Goal: Task Accomplishment & Management: Complete application form

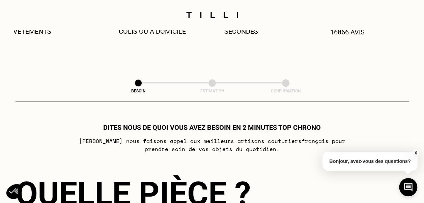
scroll to position [304, 0]
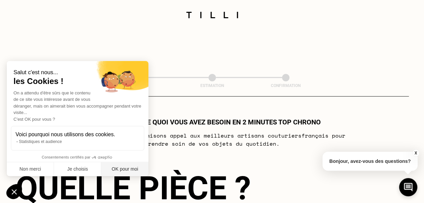
click at [127, 169] on button "OK pour moi" at bounding box center [124, 169] width 47 height 14
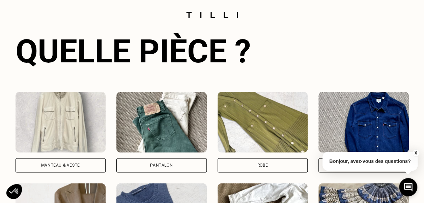
scroll to position [472, 0]
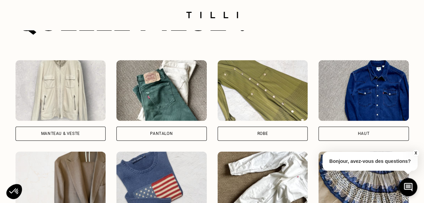
click at [83, 138] on div "Manteau & Veste" at bounding box center [61, 134] width 90 height 14
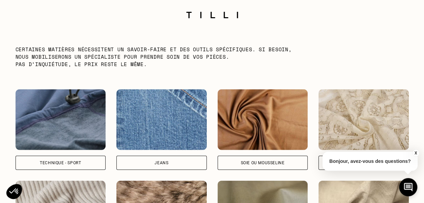
scroll to position [846, 0]
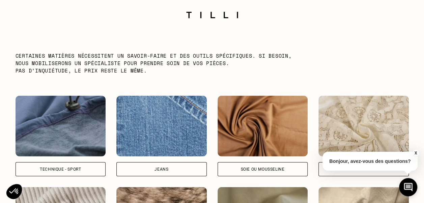
click at [46, 171] on div "Technique - Sport" at bounding box center [60, 169] width 41 height 4
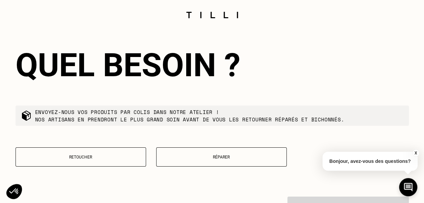
scroll to position [1132, 0]
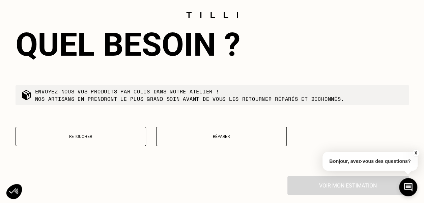
click at [206, 139] on p "Réparer" at bounding box center [221, 136] width 123 height 5
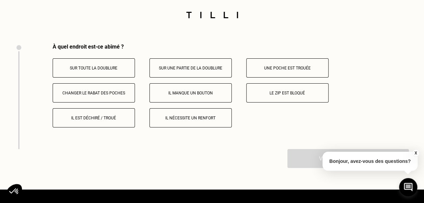
scroll to position [1271, 0]
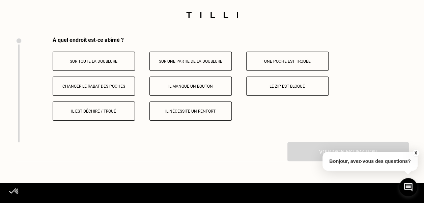
click at [271, 89] on p "Le zip est bloqué" at bounding box center [287, 86] width 75 height 5
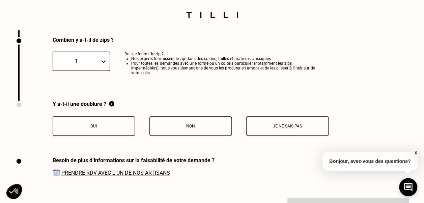
scroll to position [1377, 0]
click at [179, 128] on p "Non" at bounding box center [190, 125] width 75 height 5
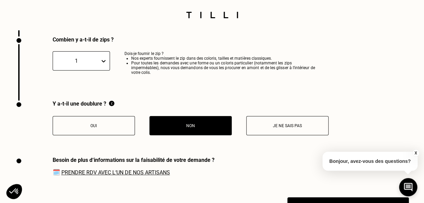
scroll to position [1445, 0]
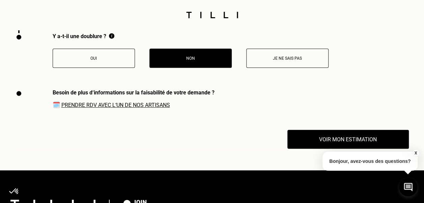
click at [150, 108] on link "Prendre RDV avec l‘un de nos artisans" at bounding box center [115, 105] width 109 height 6
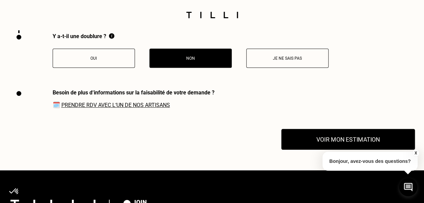
click at [322, 146] on button "Voir mon estimation" at bounding box center [348, 139] width 134 height 21
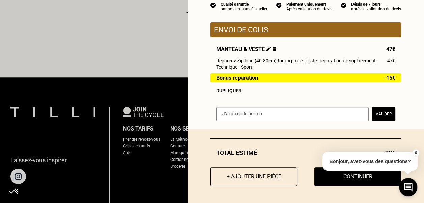
scroll to position [1579, 0]
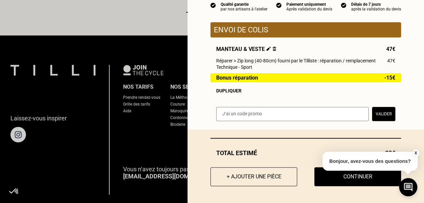
click at [416, 153] on button "X" at bounding box center [415, 152] width 7 height 7
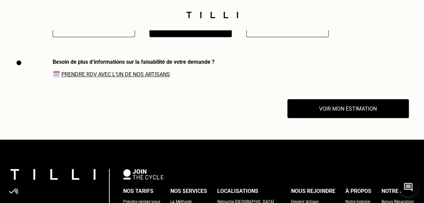
scroll to position [1478, 0]
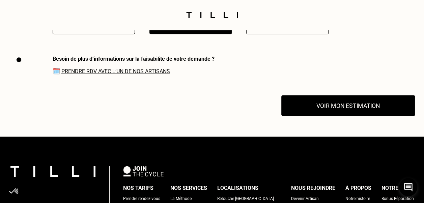
click at [320, 111] on button "Voir mon estimation" at bounding box center [348, 105] width 134 height 21
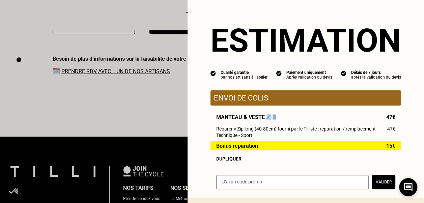
click at [320, 110] on div "Envoi de colis Manteau & veste 47€ Réparer > Zip long (40-80cm) fourni par le T…" at bounding box center [306, 125] width 191 height 71
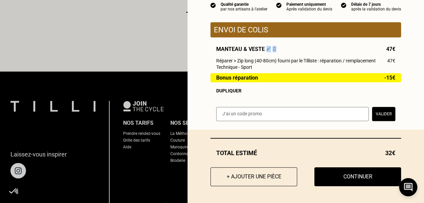
scroll to position [1546, 0]
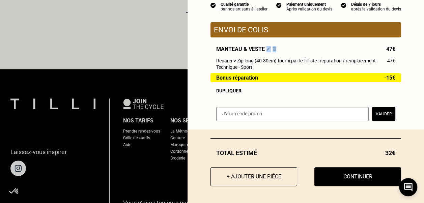
click at [241, 117] on input "text" at bounding box center [292, 114] width 152 height 14
paste input "SAVFLOTTE1-00DGTy"
type input "SAVFLOTTE1-00DGTy"
click at [386, 113] on button "Valider" at bounding box center [383, 114] width 23 height 14
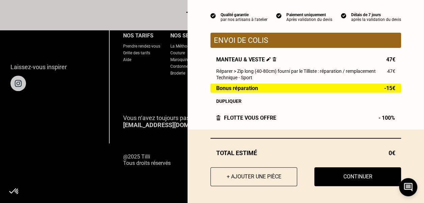
scroll to position [1638, 0]
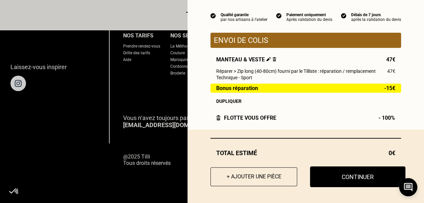
click at [344, 179] on button "Continuer" at bounding box center [357, 176] width 95 height 21
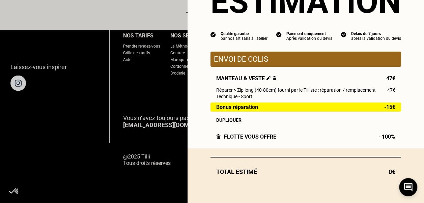
scroll to position [41, 0]
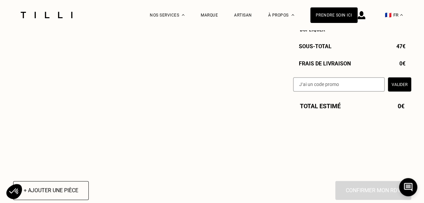
select select "FR"
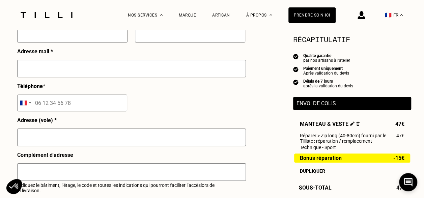
scroll to position [101, 0]
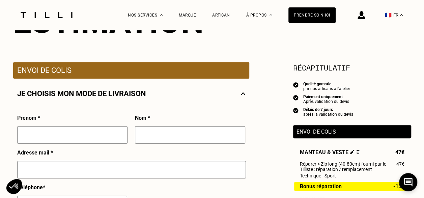
click at [27, 140] on input "text" at bounding box center [72, 135] width 110 height 18
type input "[PERSON_NAME]"
type input "[EMAIL_ADDRESS][DOMAIN_NAME]"
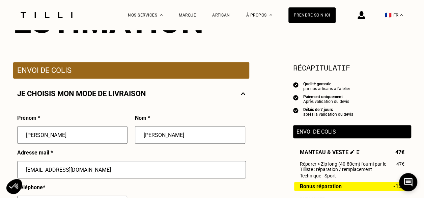
type input "[STREET_ADDRESS]"
type input "BATIMENT A2 - CODE 193A2"
type input "94500"
type input "94500 - [GEOGRAPHIC_DATA]"
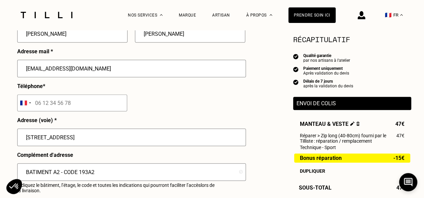
scroll to position [236, 0]
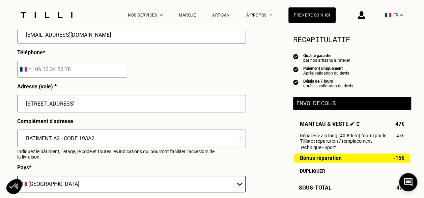
click at [101, 140] on input "BATIMENT A2 - CODE 193A2" at bounding box center [131, 139] width 229 height 18
type input "BATIMENT A2"
click at [171, 161] on div "Complément d'adresse BATIMENT A2 Indiquez le bâtiment, l’étage, le code et tout…" at bounding box center [131, 141] width 229 height 46
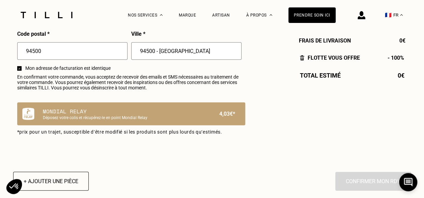
scroll to position [405, 0]
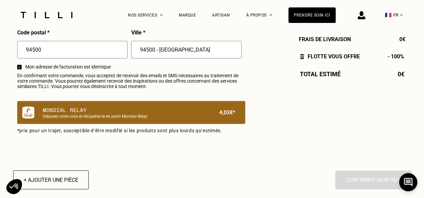
click at [86, 117] on p "Déposez votre colis et récupérez-le en point Mondial Relay" at bounding box center [120, 116] width 154 height 5
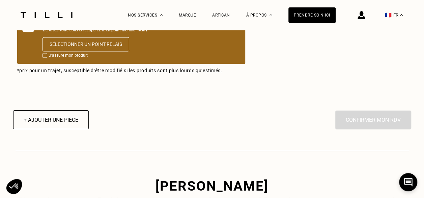
scroll to position [506, 0]
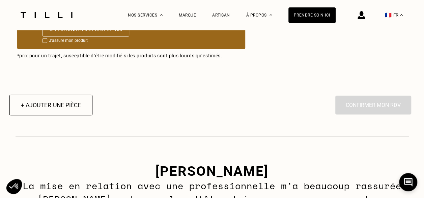
click at [52, 109] on button "+ Ajouter une pièce" at bounding box center [50, 104] width 83 height 21
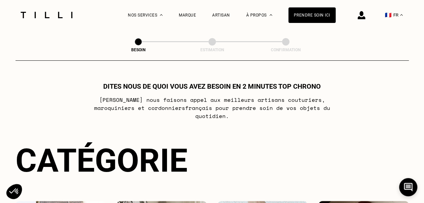
select select "FR"
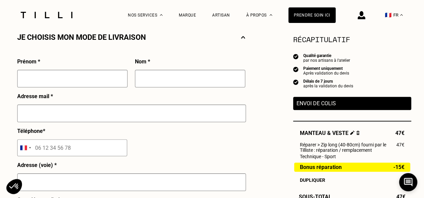
scroll to position [134, 0]
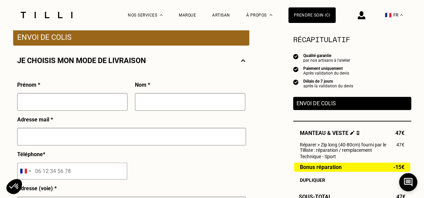
click at [54, 105] on input "text" at bounding box center [72, 102] width 110 height 18
type input "[PERSON_NAME]"
type input "[EMAIL_ADDRESS][DOMAIN_NAME]"
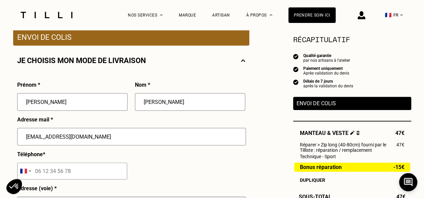
type input "[STREET_ADDRESS]"
type input "94500"
type input "[GEOGRAPHIC_DATA]"
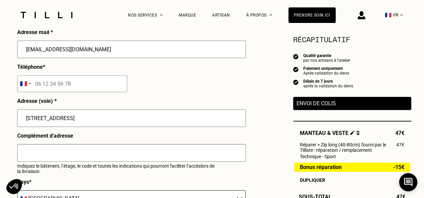
scroll to position [235, 0]
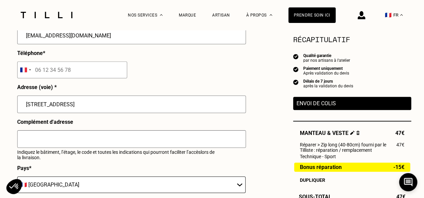
drag, startPoint x: 75, startPoint y: 106, endPoint x: 236, endPoint y: 118, distance: 161.7
click at [236, 118] on div "[STREET_ADDRESS]" at bounding box center [131, 106] width 229 height 23
type input "[STREET_ADDRESS]"
click at [51, 140] on input "text" at bounding box center [131, 139] width 229 height 18
type input "BAT A2"
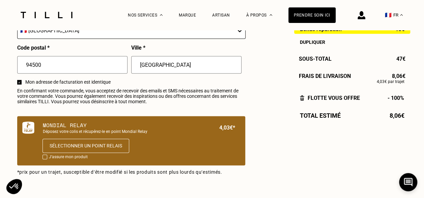
scroll to position [404, 0]
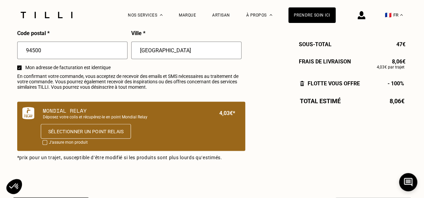
click at [83, 135] on button "Sélectionner un point relais" at bounding box center [85, 131] width 90 height 15
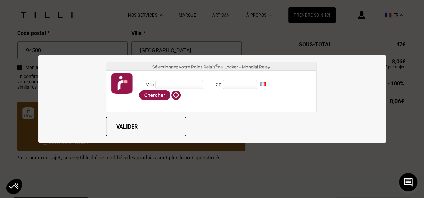
click at [183, 85] on input "Ville" at bounding box center [179, 84] width 48 height 9
type input "94500 - [GEOGRAPHIC_DATA]"
type input "94500"
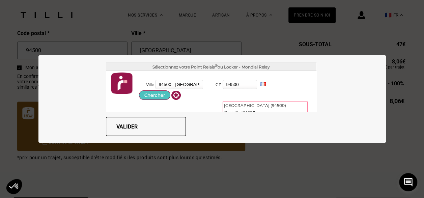
click at [144, 97] on button "Chercher" at bounding box center [154, 94] width 31 height 9
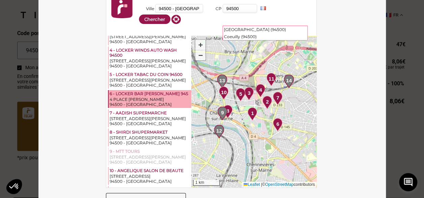
scroll to position [67, 0]
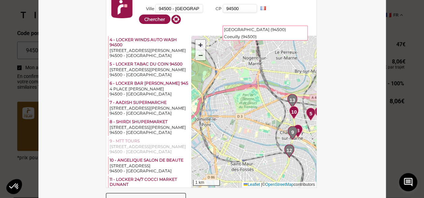
drag, startPoint x: 234, startPoint y: 107, endPoint x: 304, endPoint y: 127, distance: 72.7
click at [304, 127] on div "1 2 3 4 5 6 7 8 9 10 11 12 13 14 + − 1 km Leaflet | © OpenStreetMap contributors" at bounding box center [253, 112] width 125 height 152
click at [198, 45] on span "+" at bounding box center [200, 44] width 4 height 8
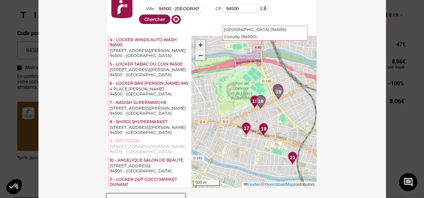
click at [198, 45] on span "+" at bounding box center [200, 44] width 4 height 8
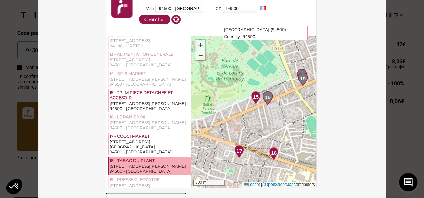
scroll to position [270, 0]
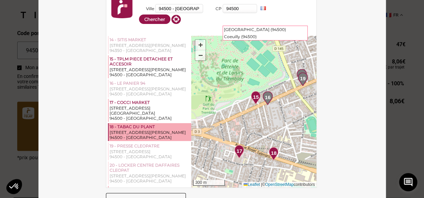
click at [152, 130] on div "18 - TABAC DU PLANT" at bounding box center [150, 127] width 81 height 6
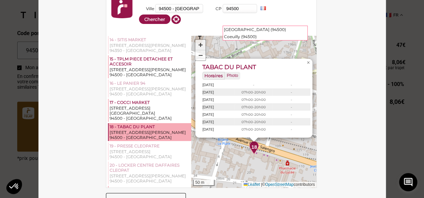
click at [152, 130] on div "18 - TABAC DU PLANT" at bounding box center [150, 127] width 81 height 6
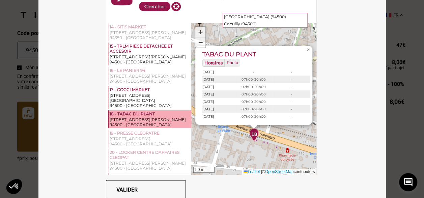
scroll to position [20, 0]
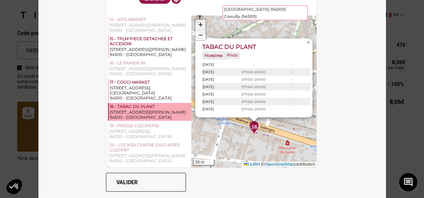
click at [168, 183] on button "Valider" at bounding box center [146, 182] width 80 height 19
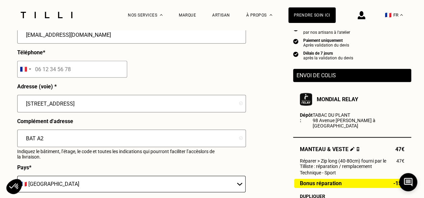
scroll to position [202, 0]
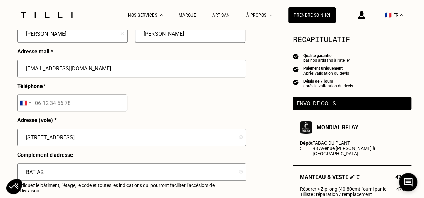
click at [311, 107] on p "Envoi de colis" at bounding box center [352, 103] width 111 height 6
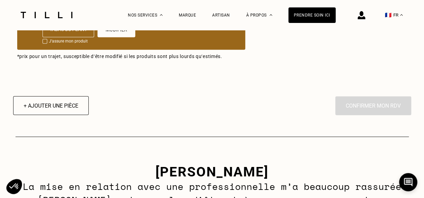
scroll to position [573, 0]
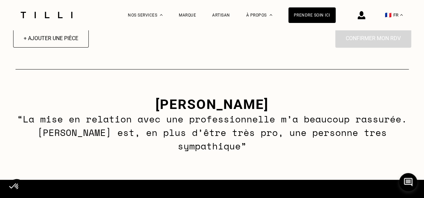
click at [349, 39] on div "En cliquant sur “Confirmer”, vous déclenchez l’intervention de l’un des nos art…" at bounding box center [373, 38] width 76 height 19
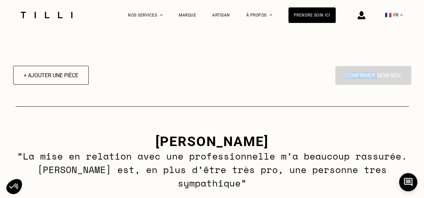
scroll to position [506, 0]
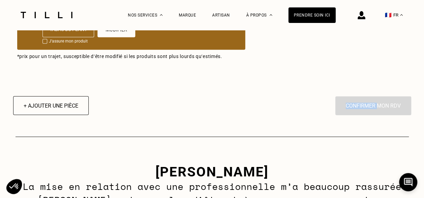
click at [349, 107] on div "En cliquant sur “Confirmer”, vous déclenchez l’intervention de l’un des nos art…" at bounding box center [373, 105] width 76 height 19
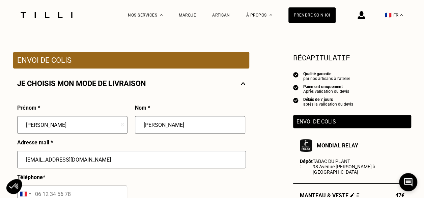
scroll to position [67, 0]
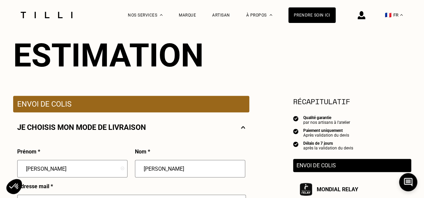
click at [242, 129] on img at bounding box center [243, 127] width 4 height 8
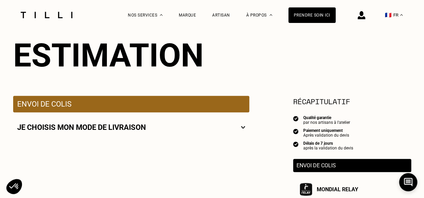
click at [243, 127] on img at bounding box center [243, 127] width 4 height 8
select select "FR"
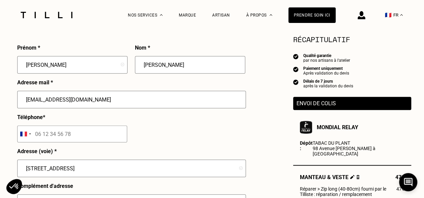
scroll to position [135, 0]
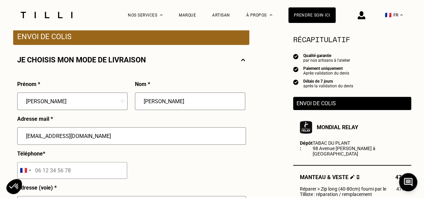
click at [315, 104] on p "Envoi de colis" at bounding box center [352, 103] width 111 height 6
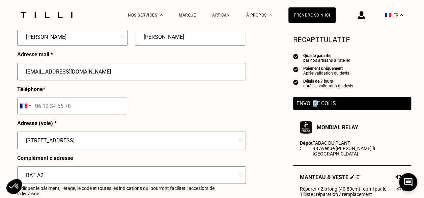
scroll to position [236, 0]
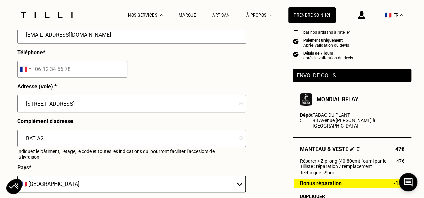
click at [96, 72] on input "tel" at bounding box center [72, 69] width 110 height 17
drag, startPoint x: 96, startPoint y: 72, endPoint x: 82, endPoint y: 70, distance: 13.6
click at [82, 70] on input "tel" at bounding box center [72, 69] width 110 height 17
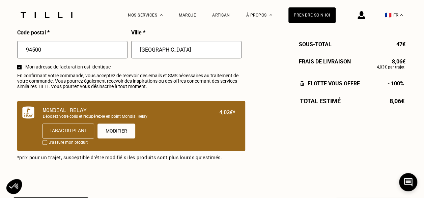
scroll to position [506, 0]
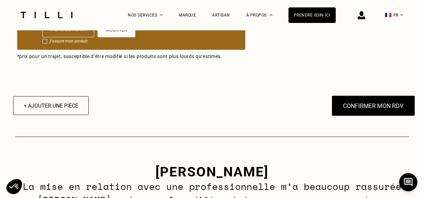
type input "06 09 26 44 83"
click at [350, 113] on button "Confirmer mon RDV" at bounding box center [373, 105] width 84 height 21
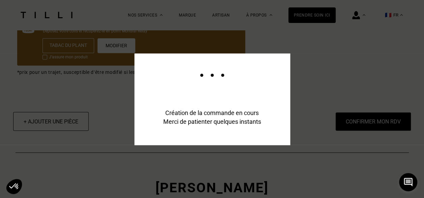
scroll to position [522, 0]
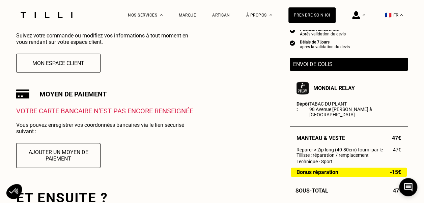
scroll to position [202, 0]
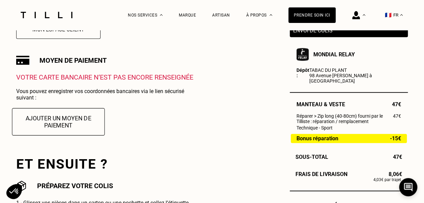
click at [68, 124] on button "Ajouter un moyen de paiement" at bounding box center [58, 121] width 93 height 27
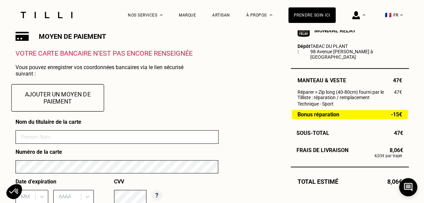
scroll to position [236, 0]
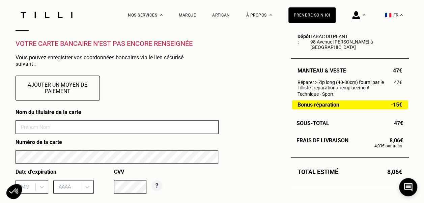
click at [85, 127] on input at bounding box center [117, 126] width 203 height 13
type input "[PERSON_NAME]"
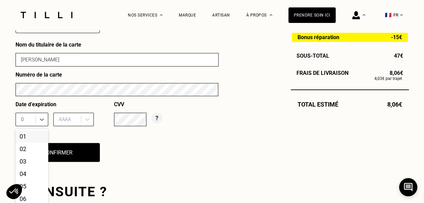
scroll to position [336, 0]
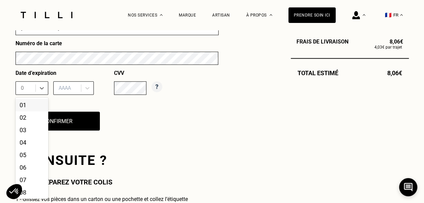
type input "09"
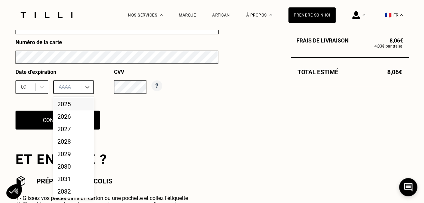
click at [63, 89] on div at bounding box center [68, 86] width 19 height 7
click at [67, 119] on div "2026" at bounding box center [73, 116] width 40 height 12
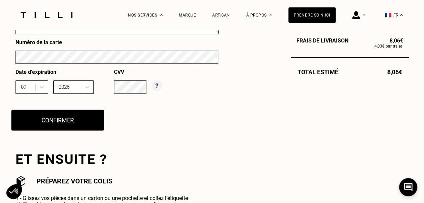
click at [83, 120] on button "Confirmer" at bounding box center [57, 120] width 93 height 21
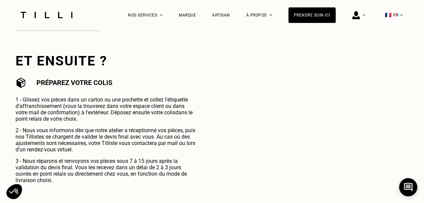
scroll to position [471, 0]
